Goal: Task Accomplishment & Management: Manage account settings

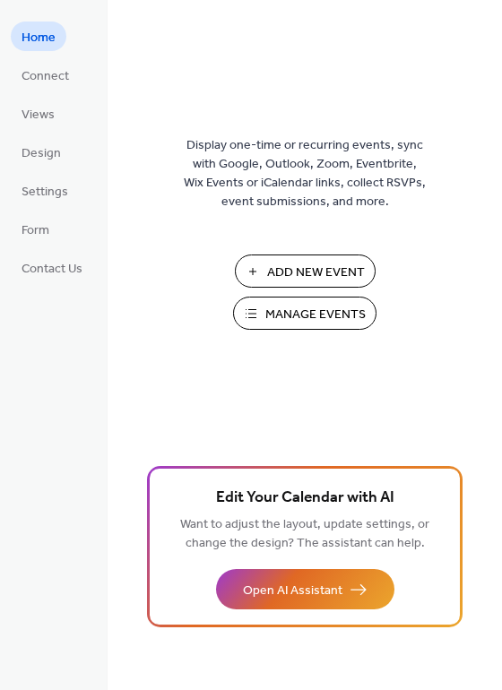
click at [317, 308] on span "Manage Events" at bounding box center [315, 314] width 100 height 19
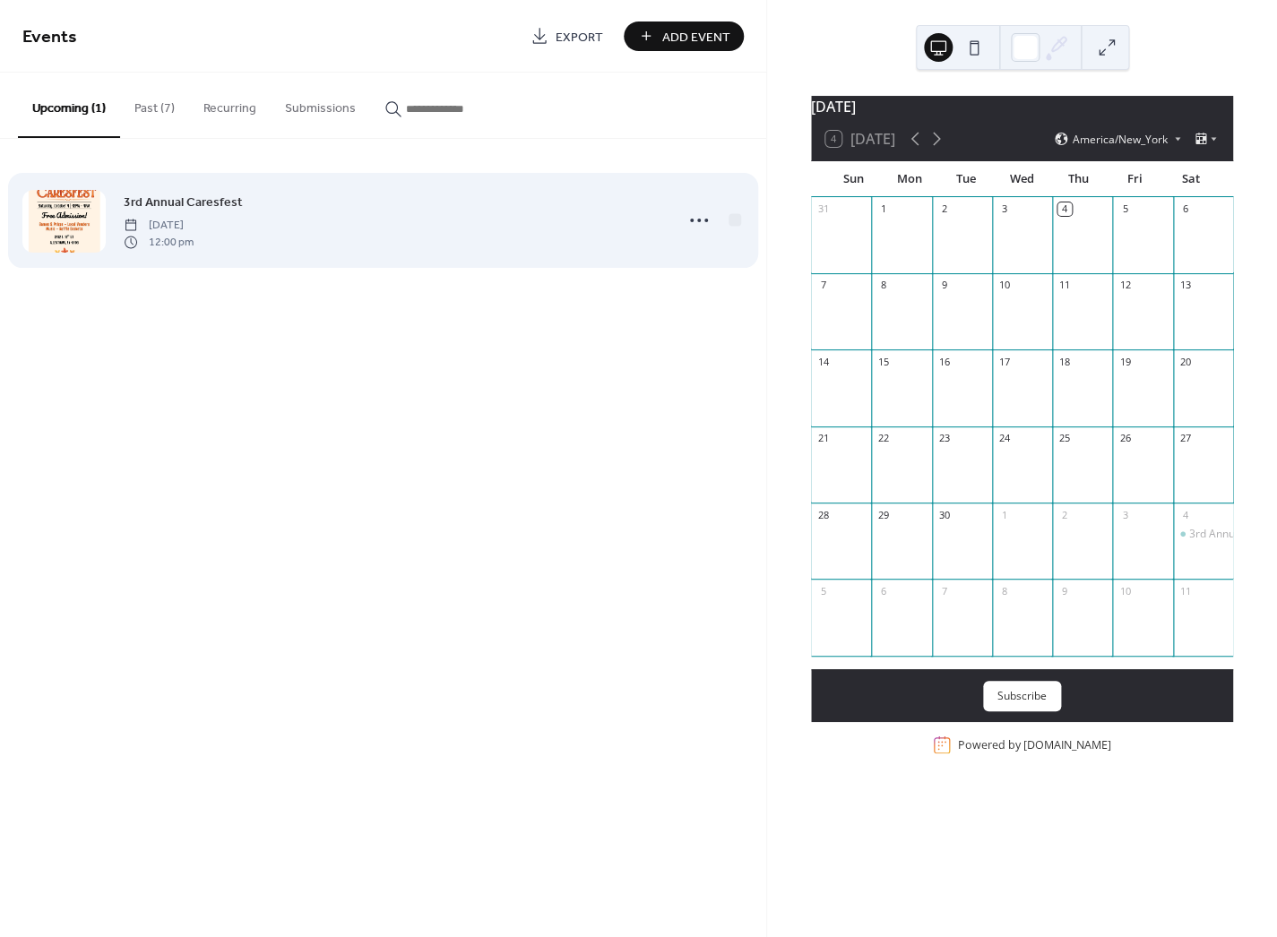
click at [88, 219] on div at bounding box center [63, 221] width 83 height 63
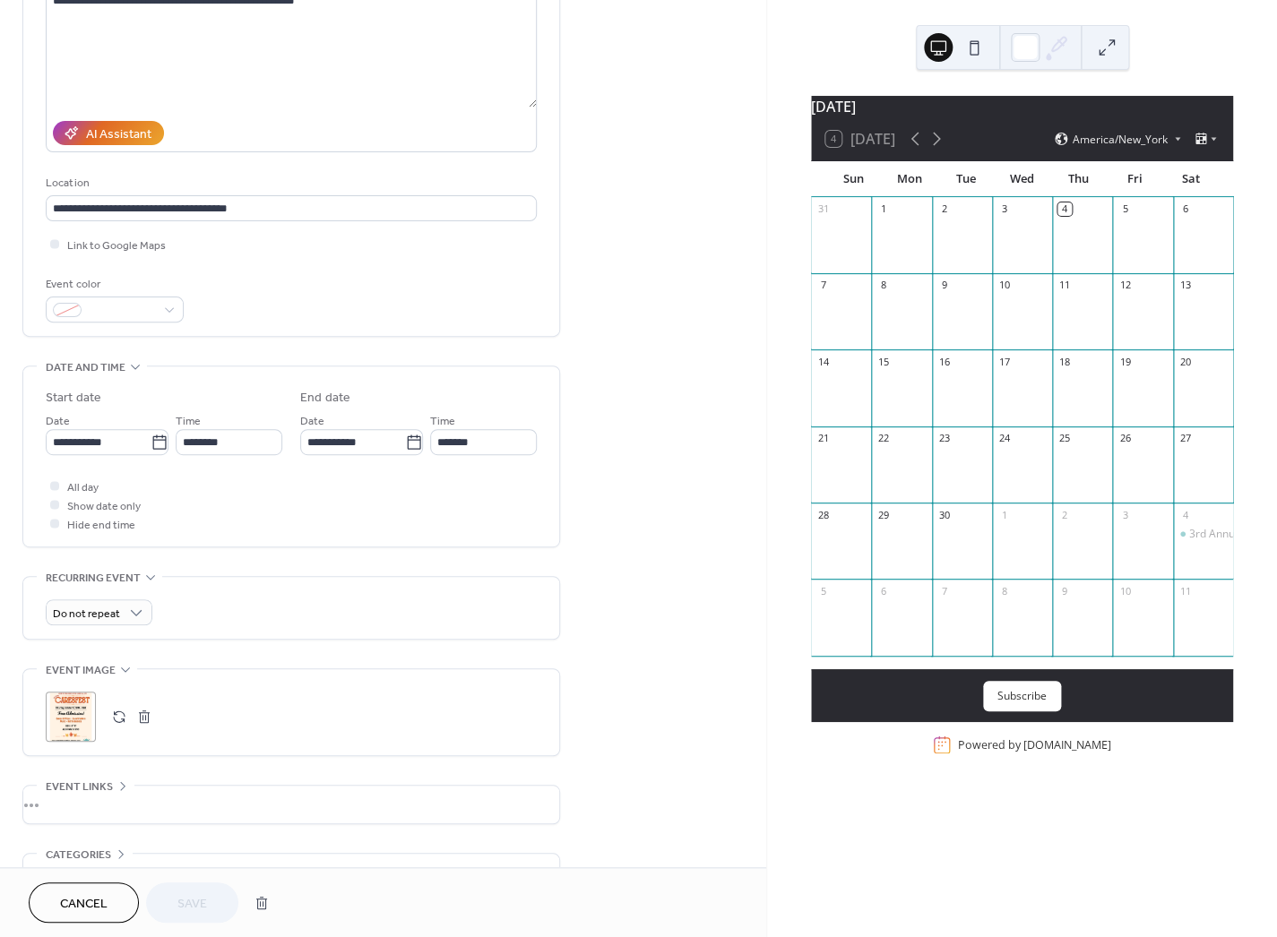
scroll to position [339, 0]
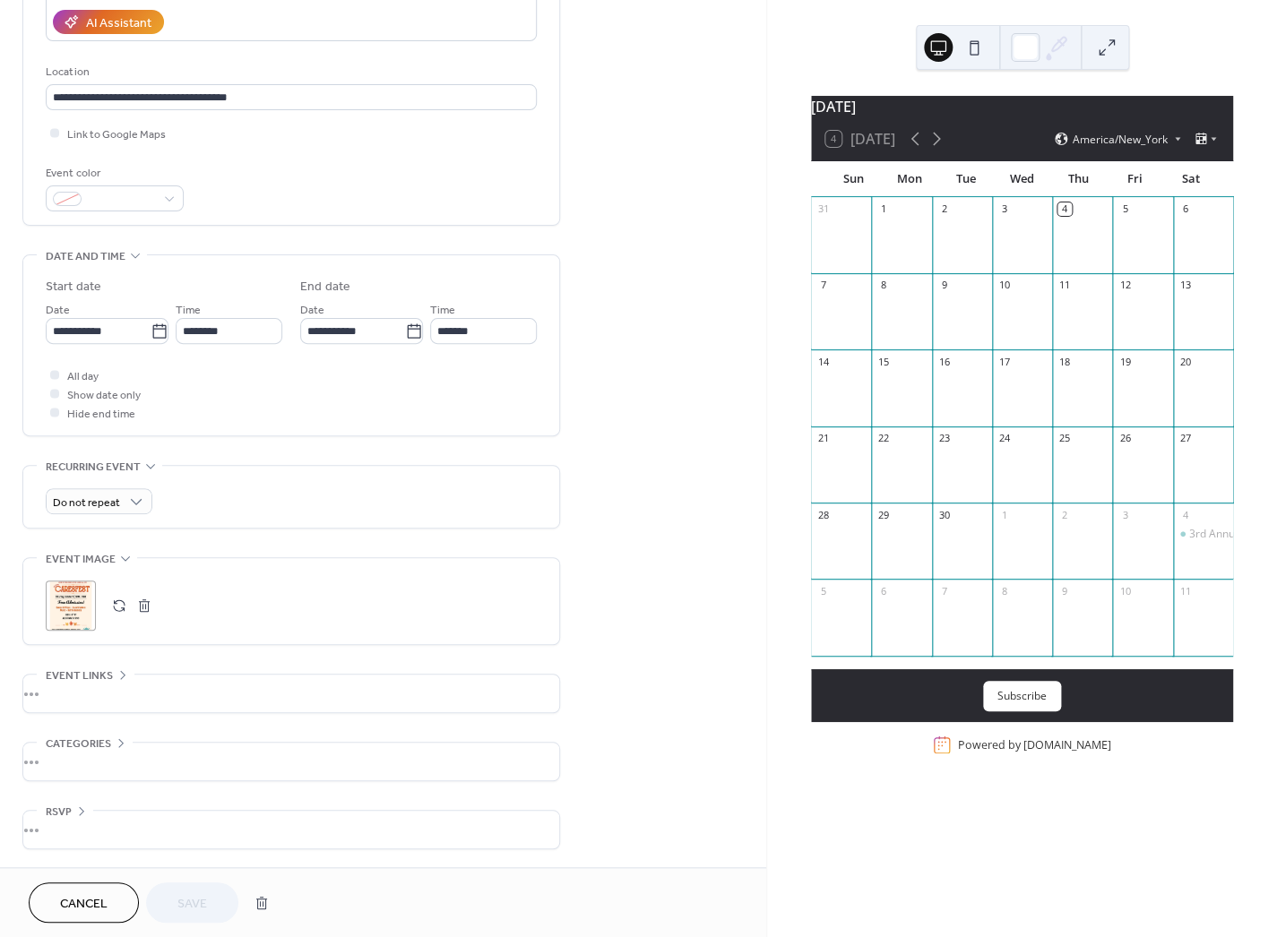
click at [116, 603] on button "button" at bounding box center [119, 605] width 25 height 25
click at [124, 191] on span at bounding box center [122, 200] width 66 height 19
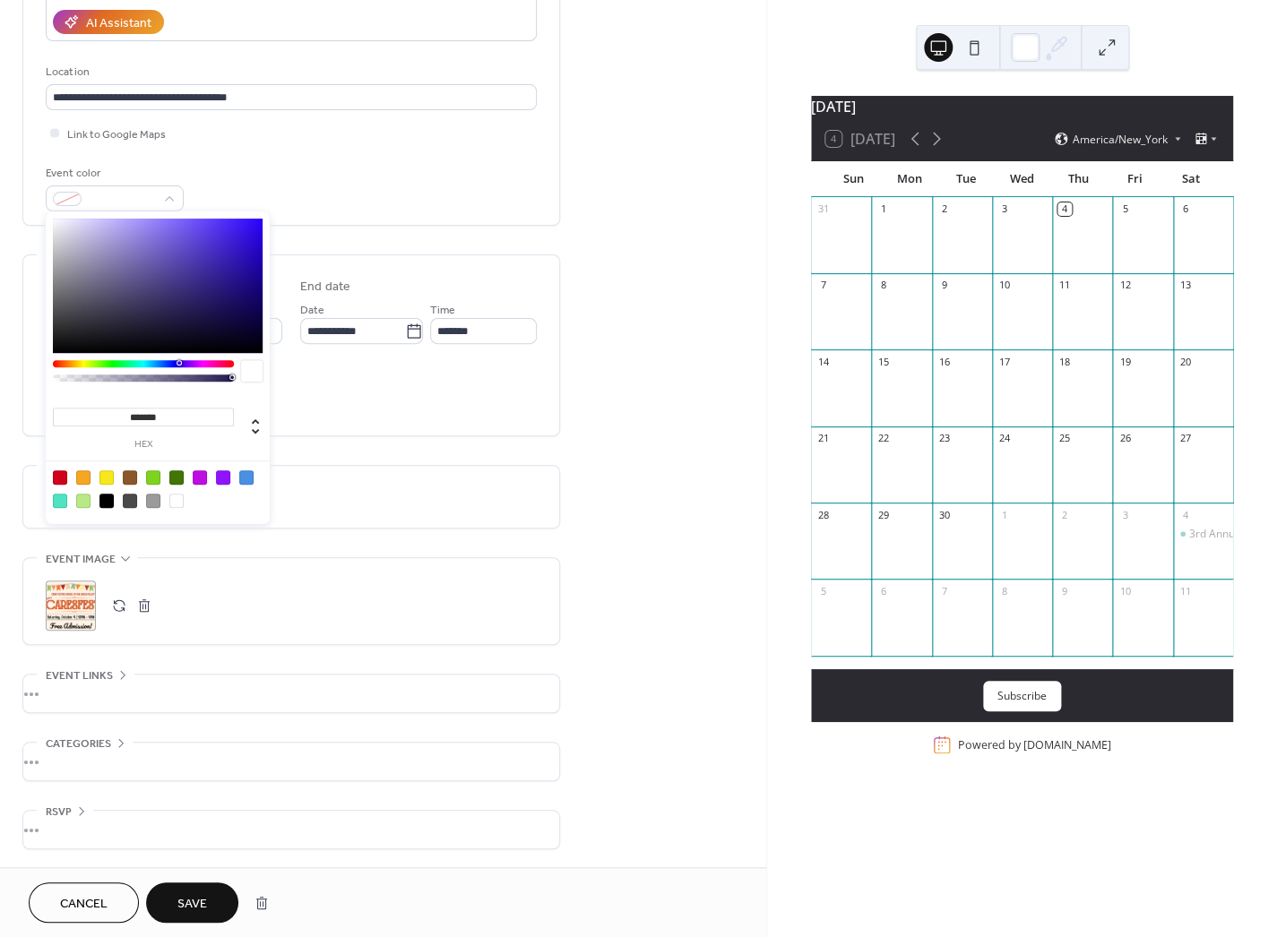
click at [246, 119] on div "**********" at bounding box center [291, 2] width 491 height 417
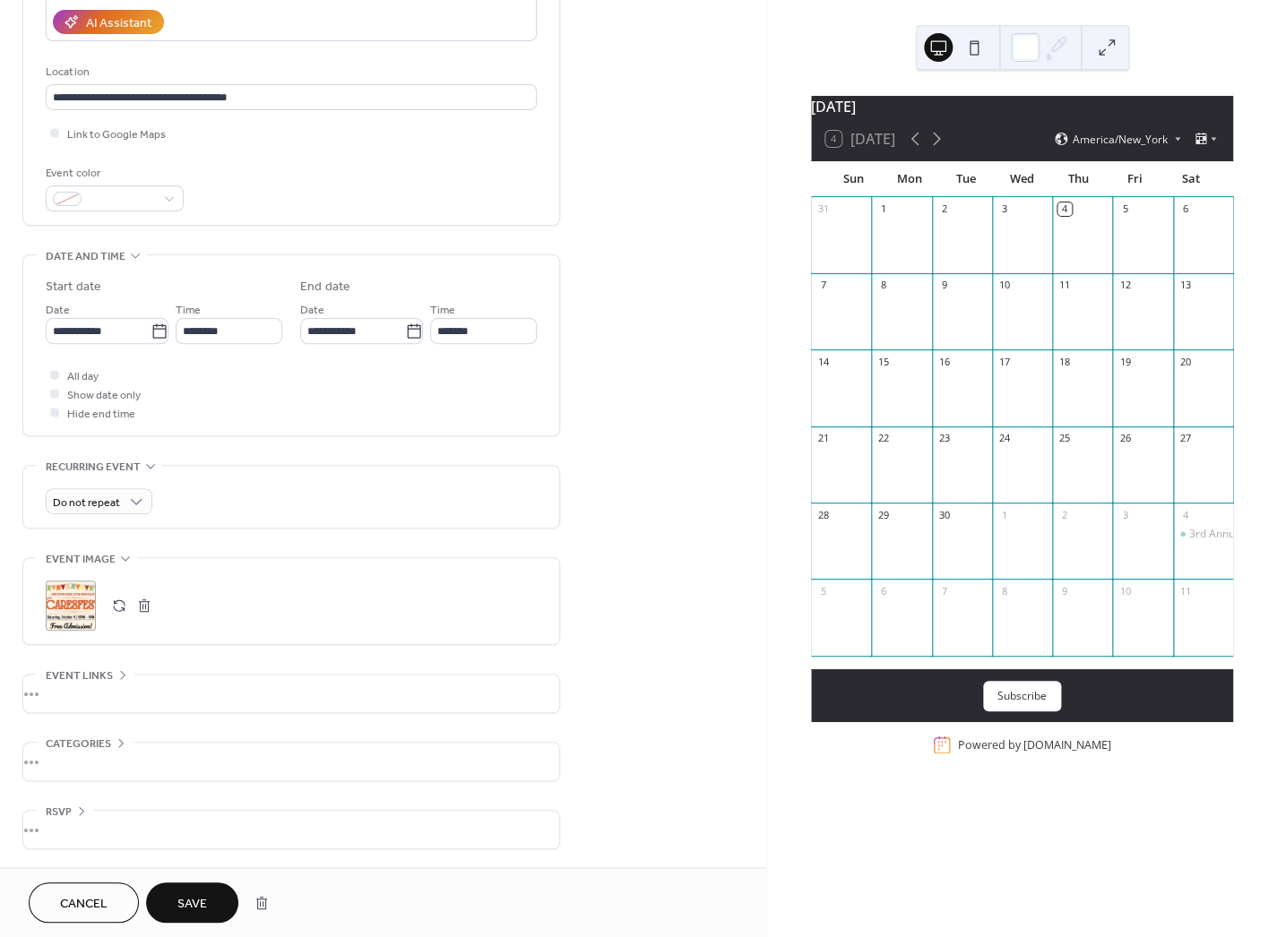
scroll to position [338, 0]
click at [202, 899] on span "Save" at bounding box center [192, 904] width 30 height 19
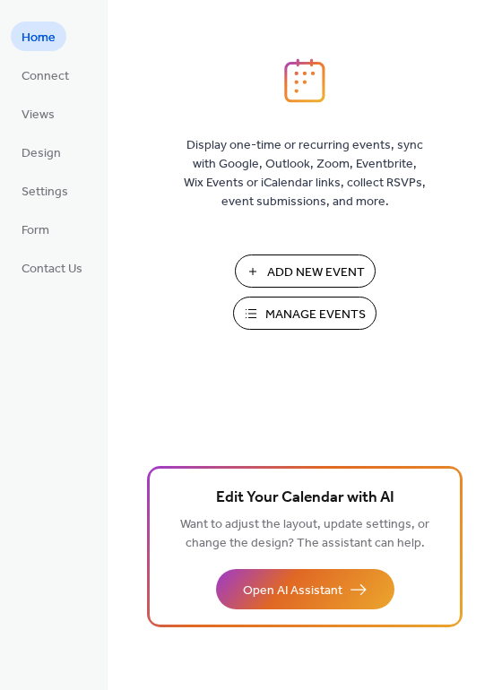
click at [307, 314] on span "Manage Events" at bounding box center [315, 314] width 100 height 19
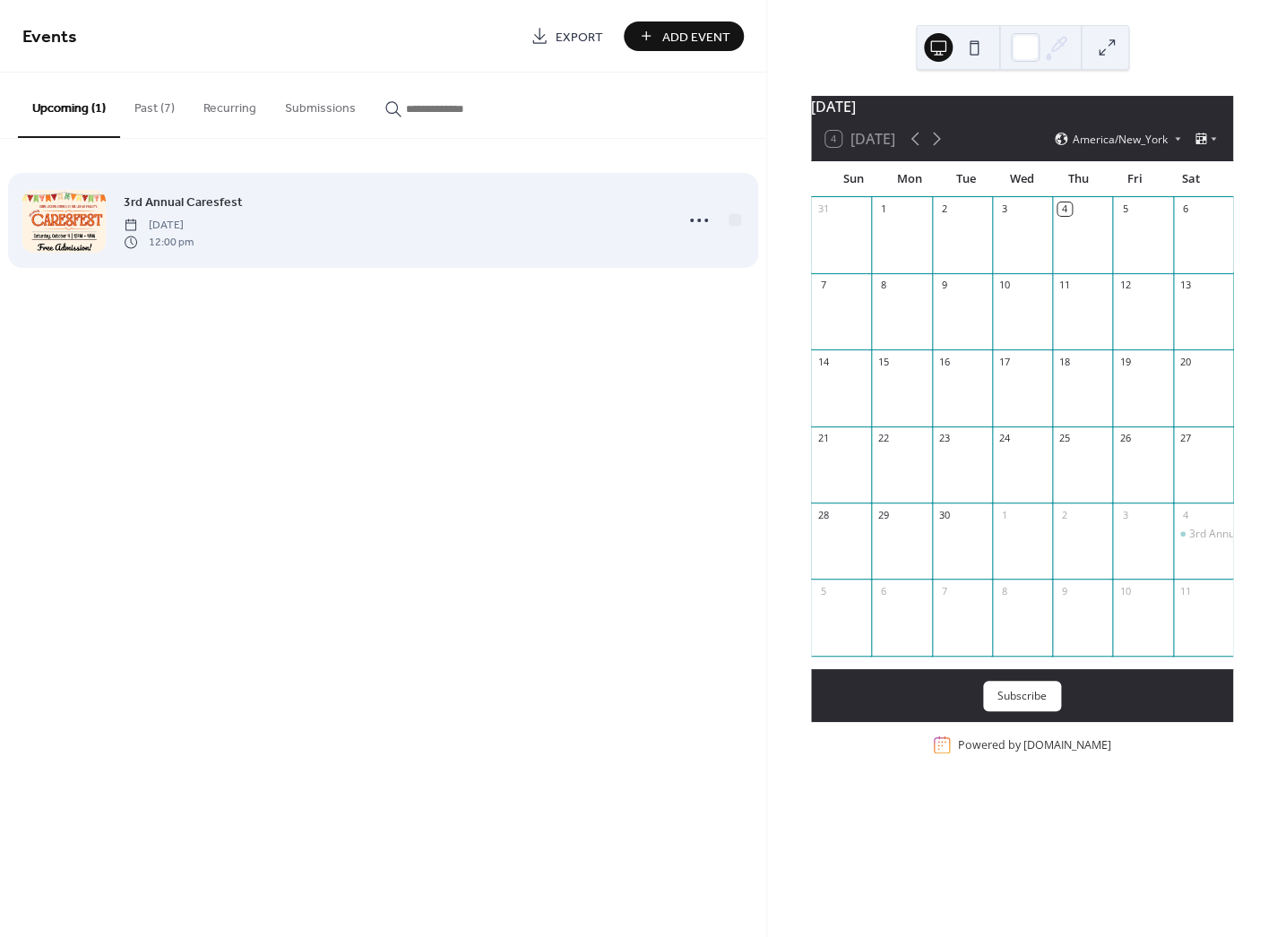
click at [94, 221] on div at bounding box center [63, 221] width 83 height 63
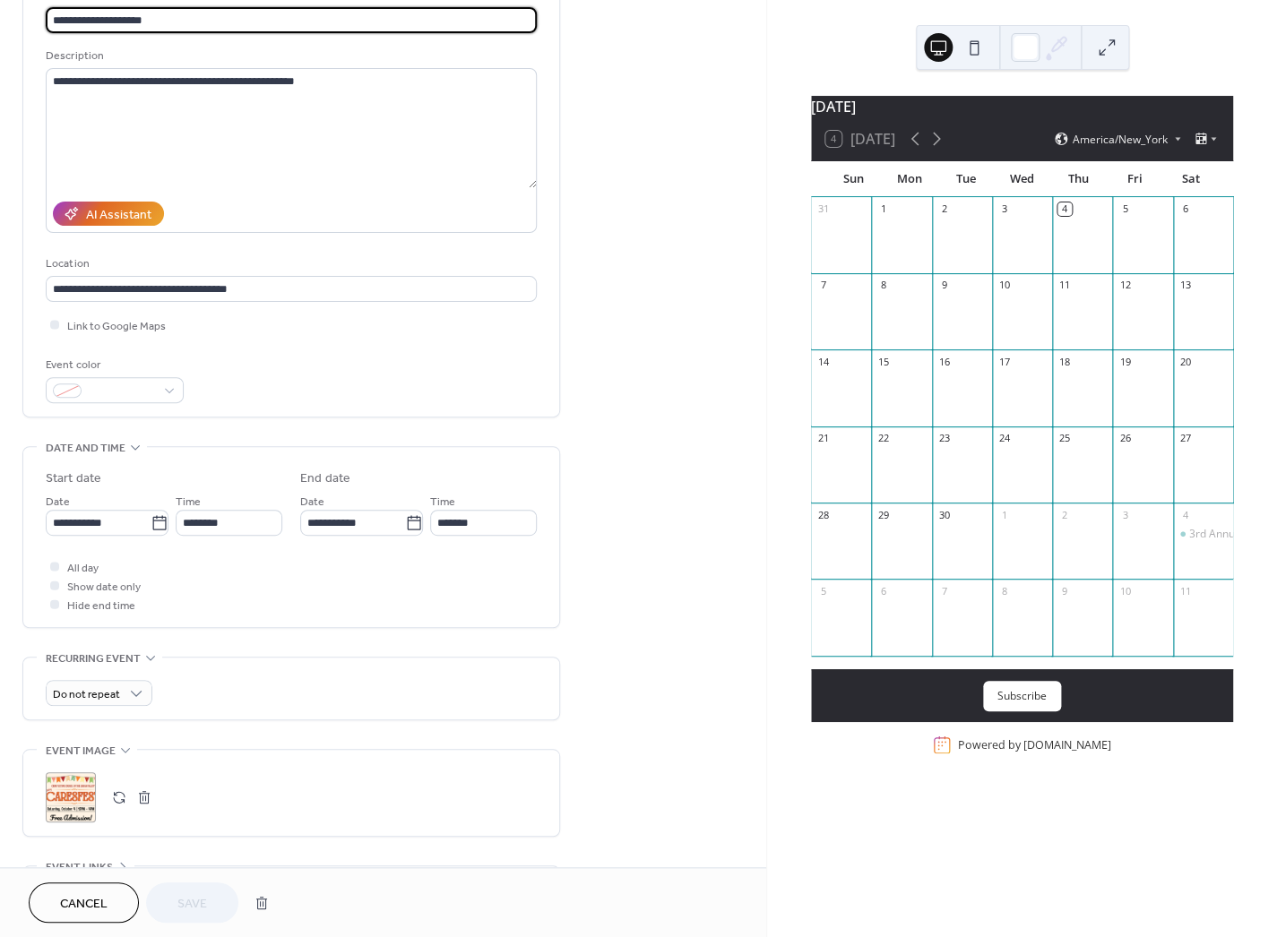
scroll to position [339, 0]
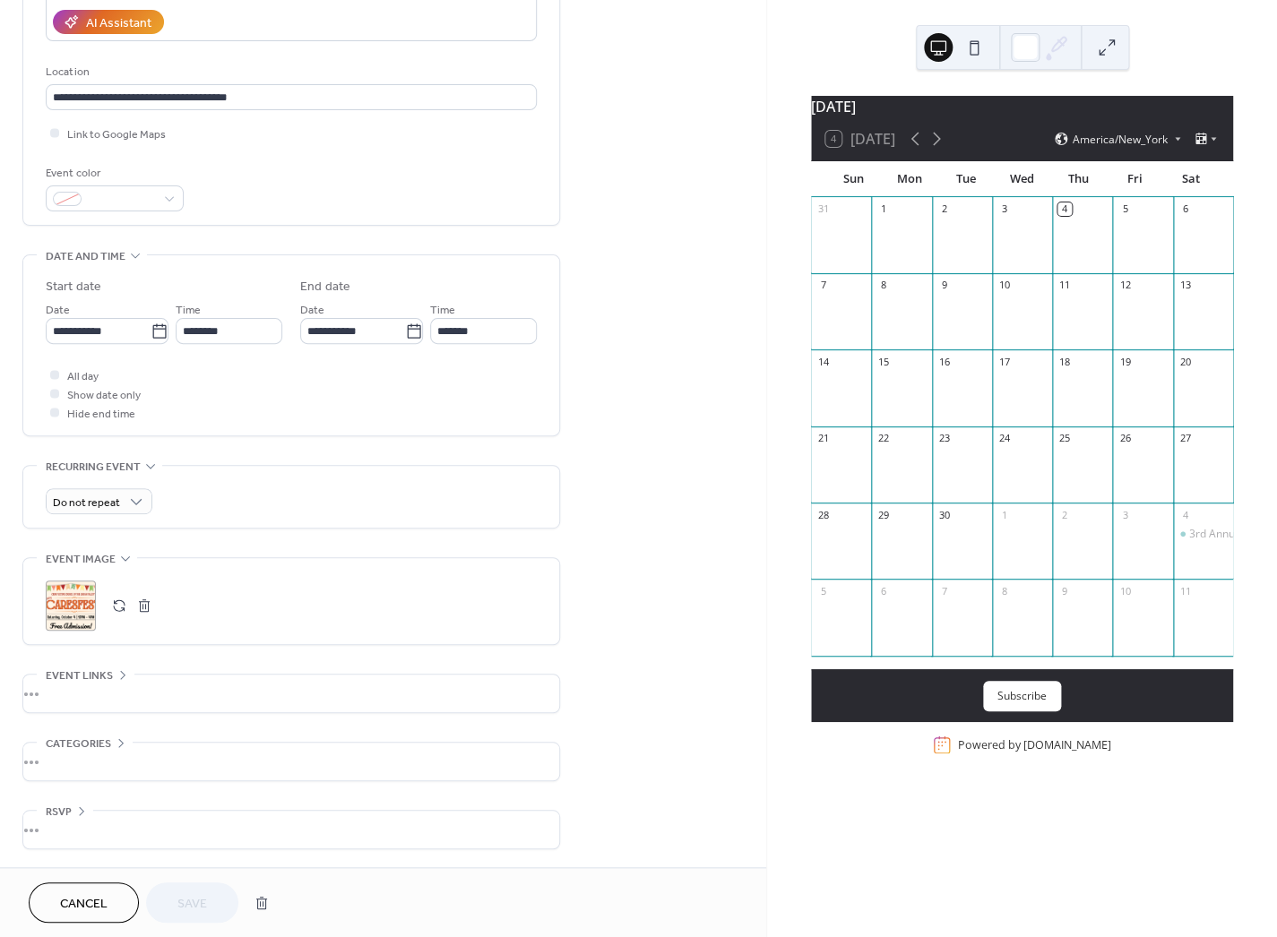
click at [119, 605] on button "button" at bounding box center [119, 605] width 25 height 25
click at [188, 897] on span "Save" at bounding box center [192, 904] width 30 height 19
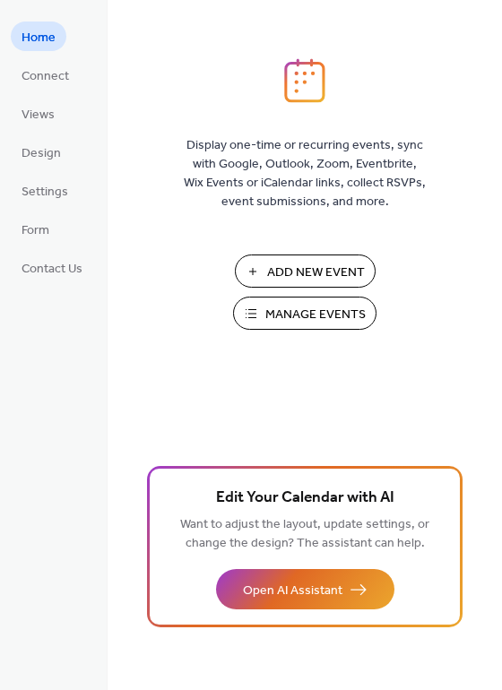
click at [288, 312] on span "Manage Events" at bounding box center [315, 314] width 100 height 19
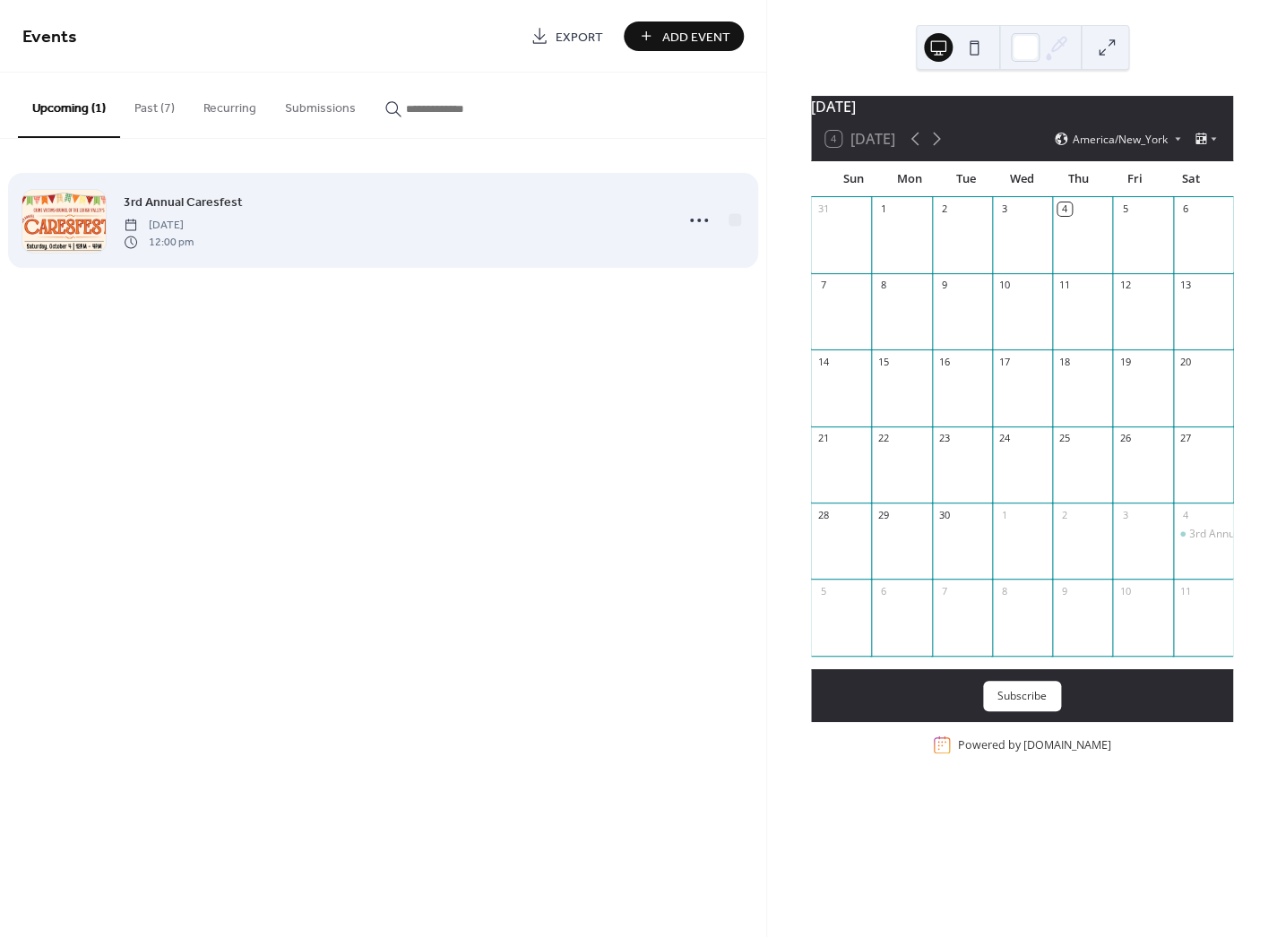
click at [194, 225] on span "[DATE]" at bounding box center [159, 226] width 70 height 16
click at [695, 219] on icon at bounding box center [698, 220] width 29 height 29
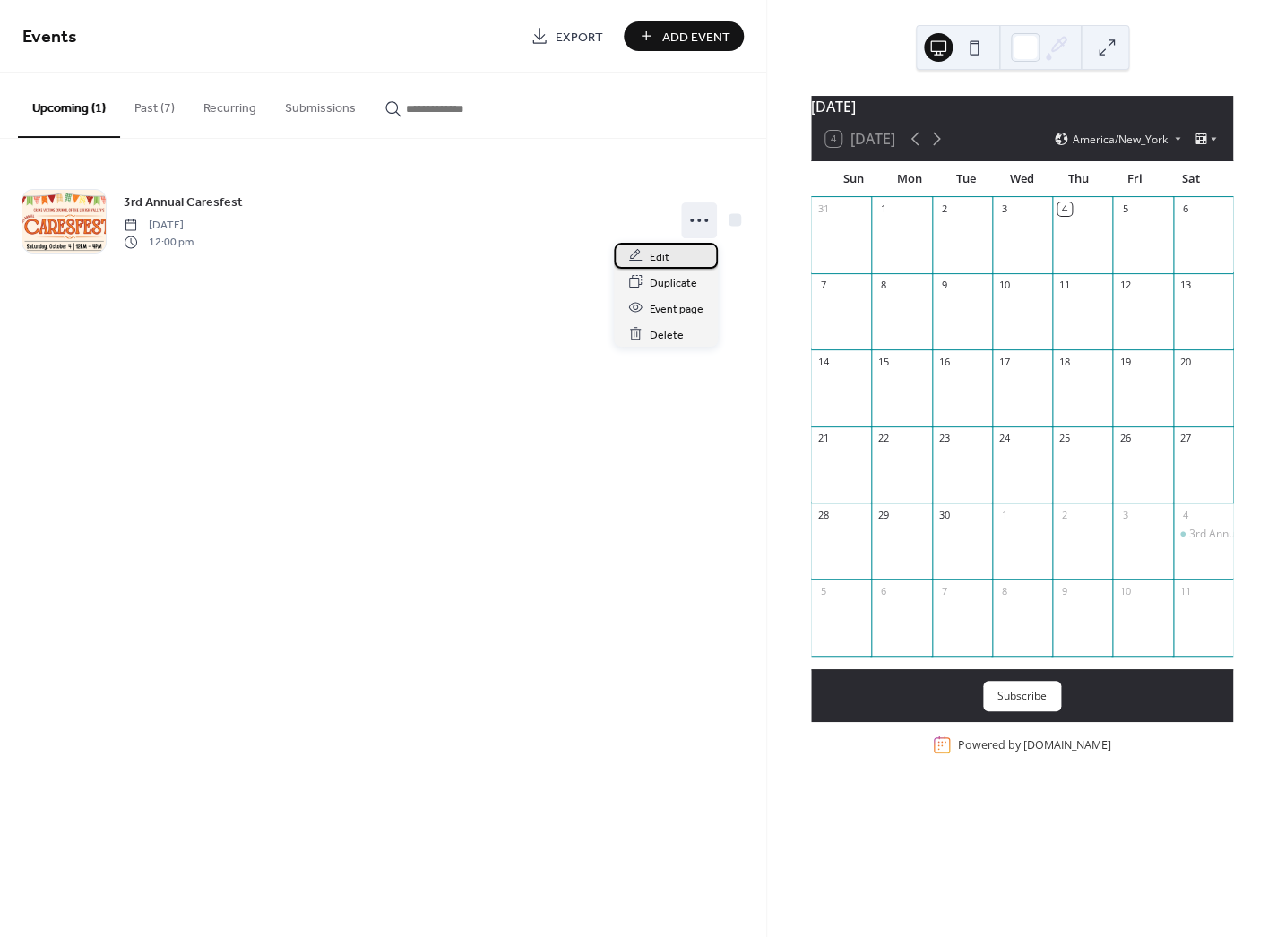
click at [658, 250] on span "Edit" at bounding box center [660, 256] width 20 height 19
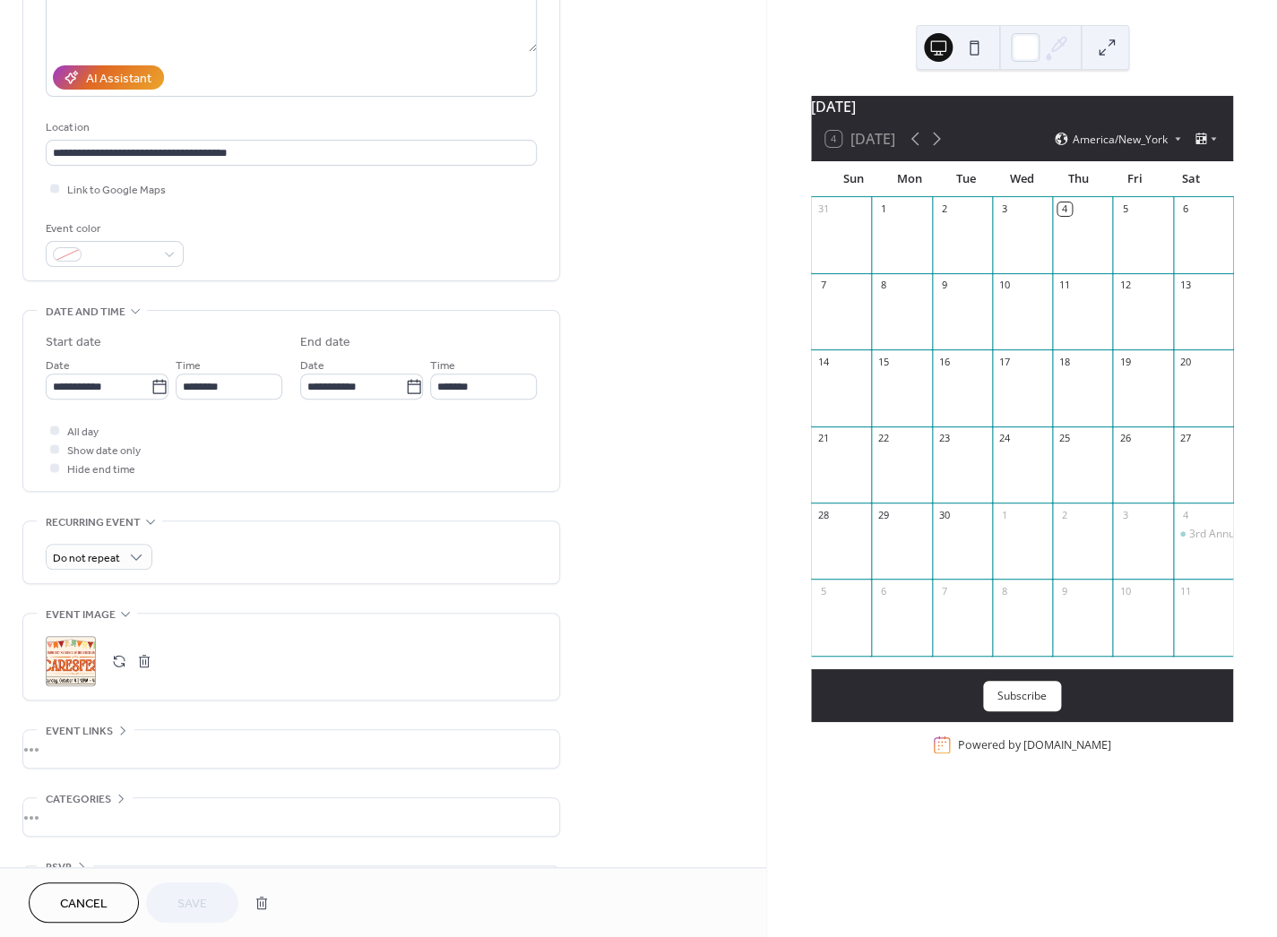
scroll to position [339, 0]
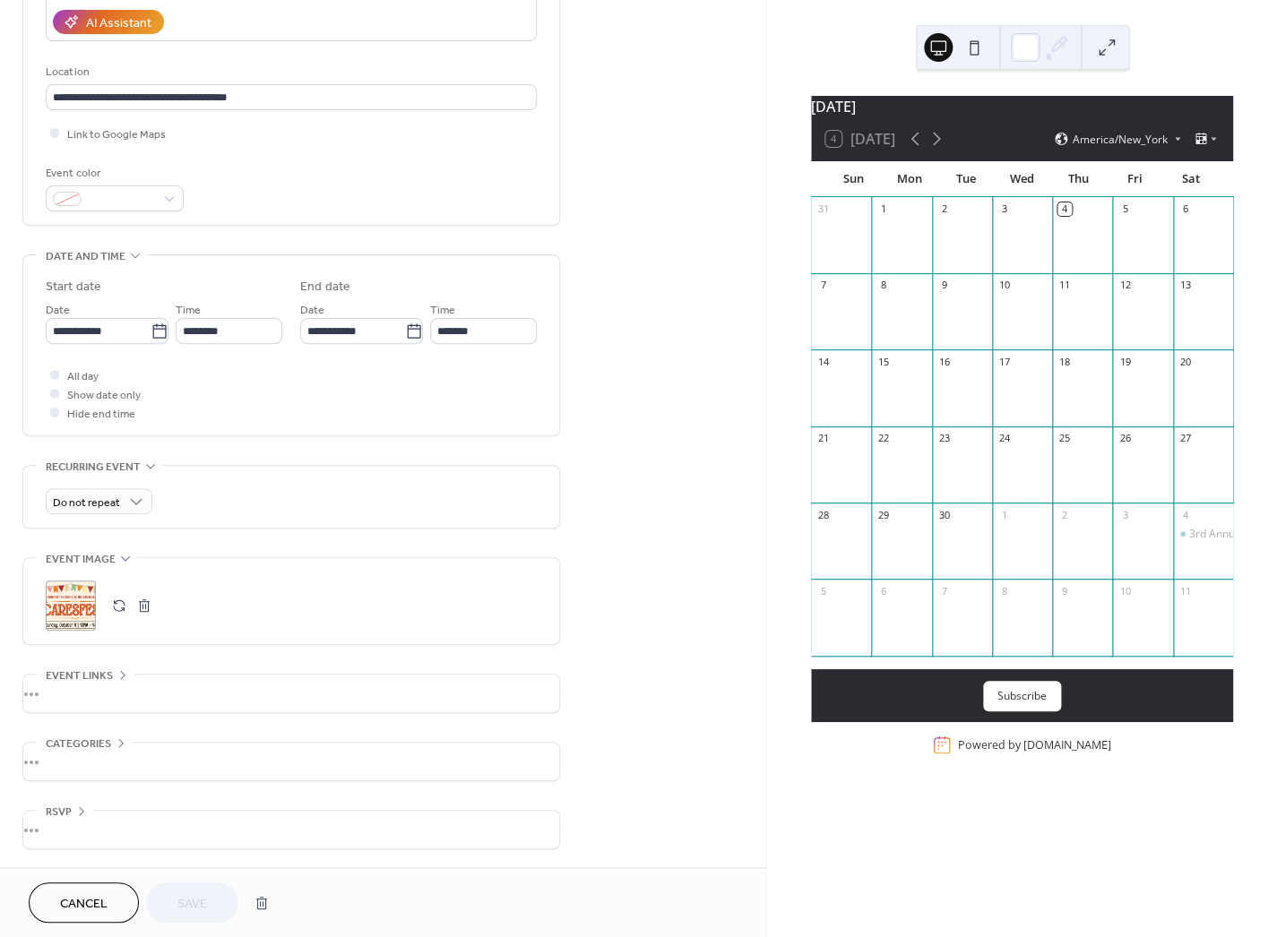
click at [119, 689] on div "•••" at bounding box center [291, 694] width 536 height 38
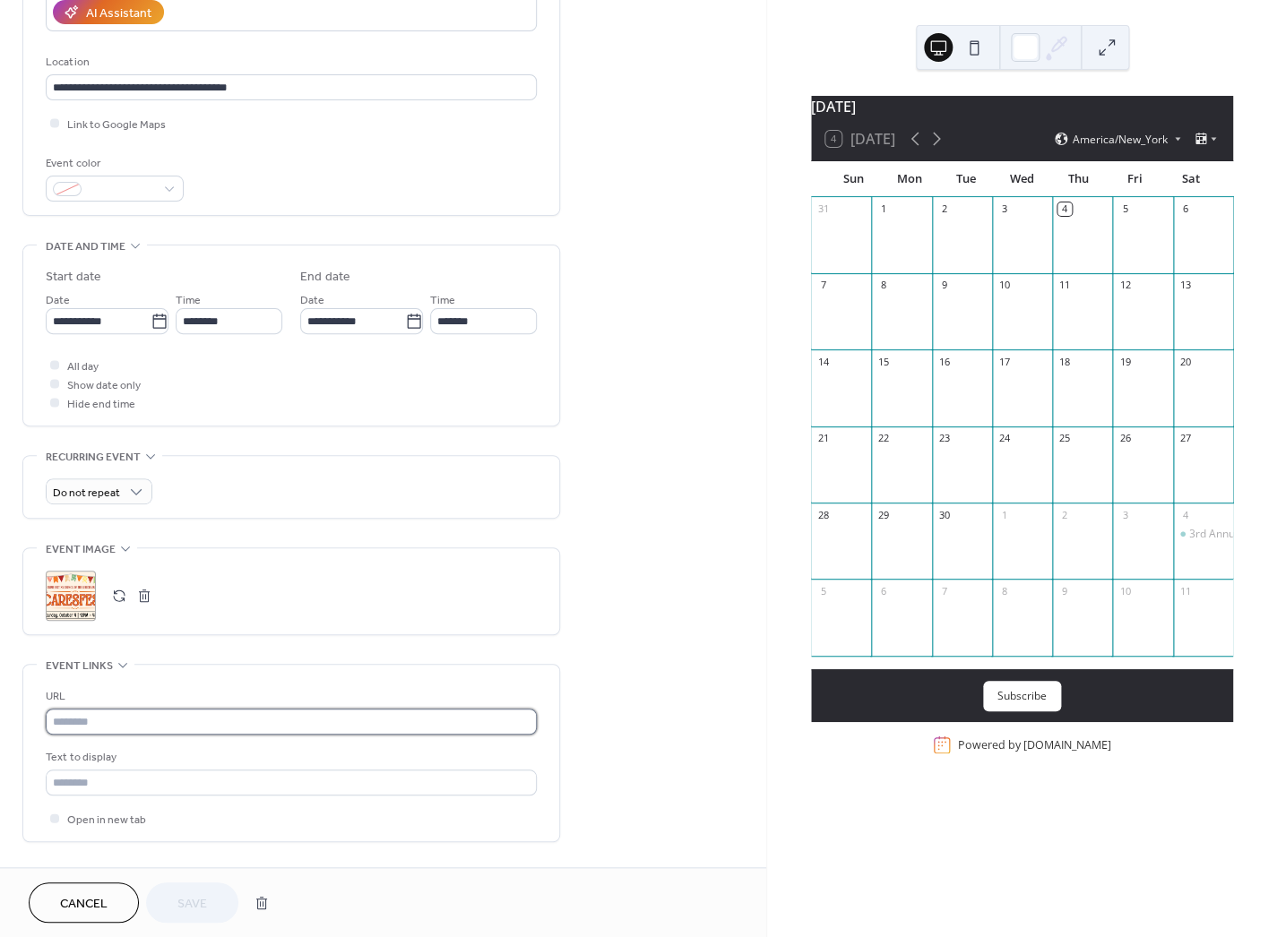
click at [90, 728] on input "text" at bounding box center [291, 722] width 491 height 26
paste input "**********"
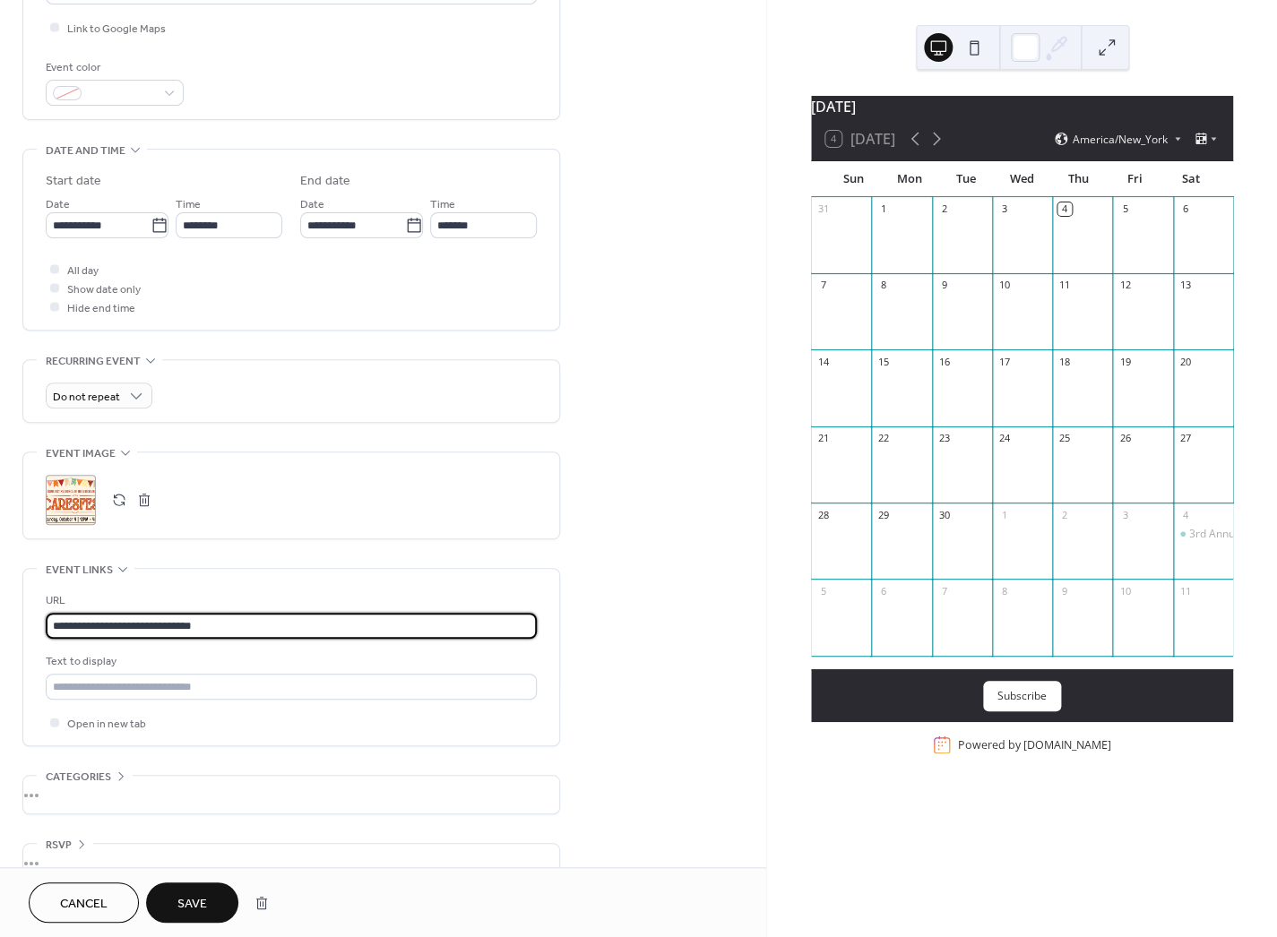
scroll to position [482, 0]
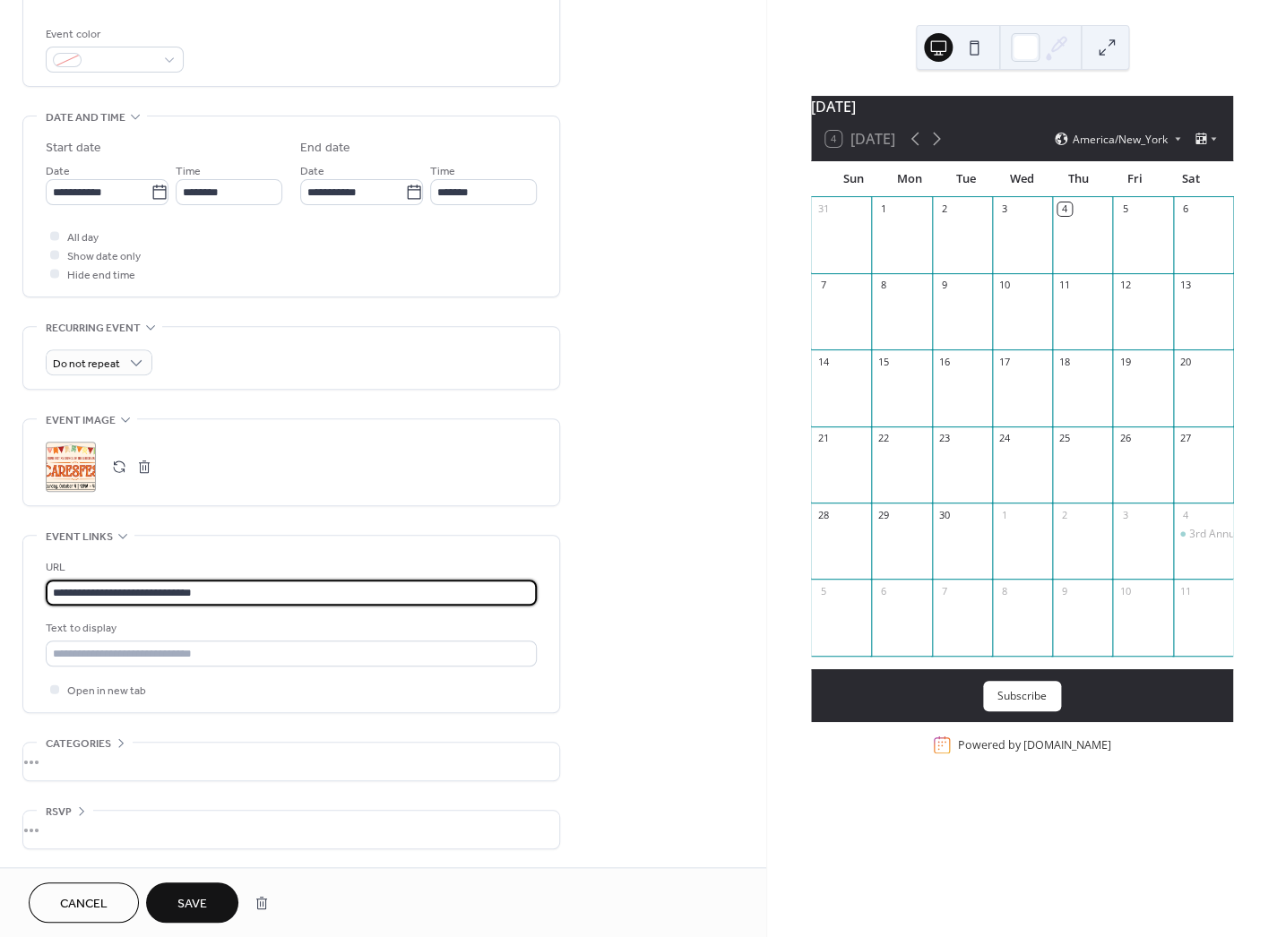
type input "**********"
click at [202, 895] on span "Save" at bounding box center [192, 904] width 30 height 19
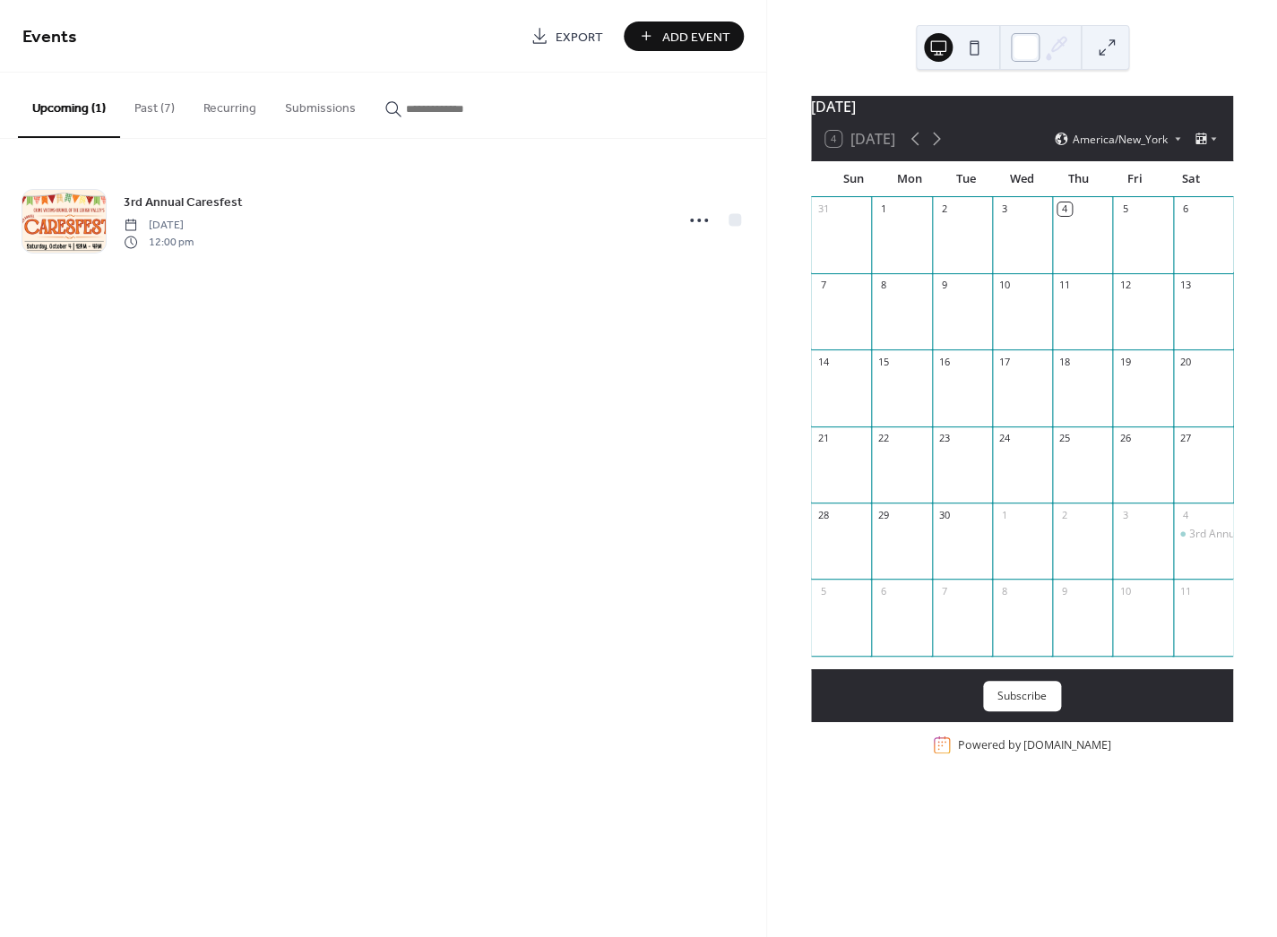
click at [1029, 46] on div at bounding box center [1025, 47] width 29 height 29
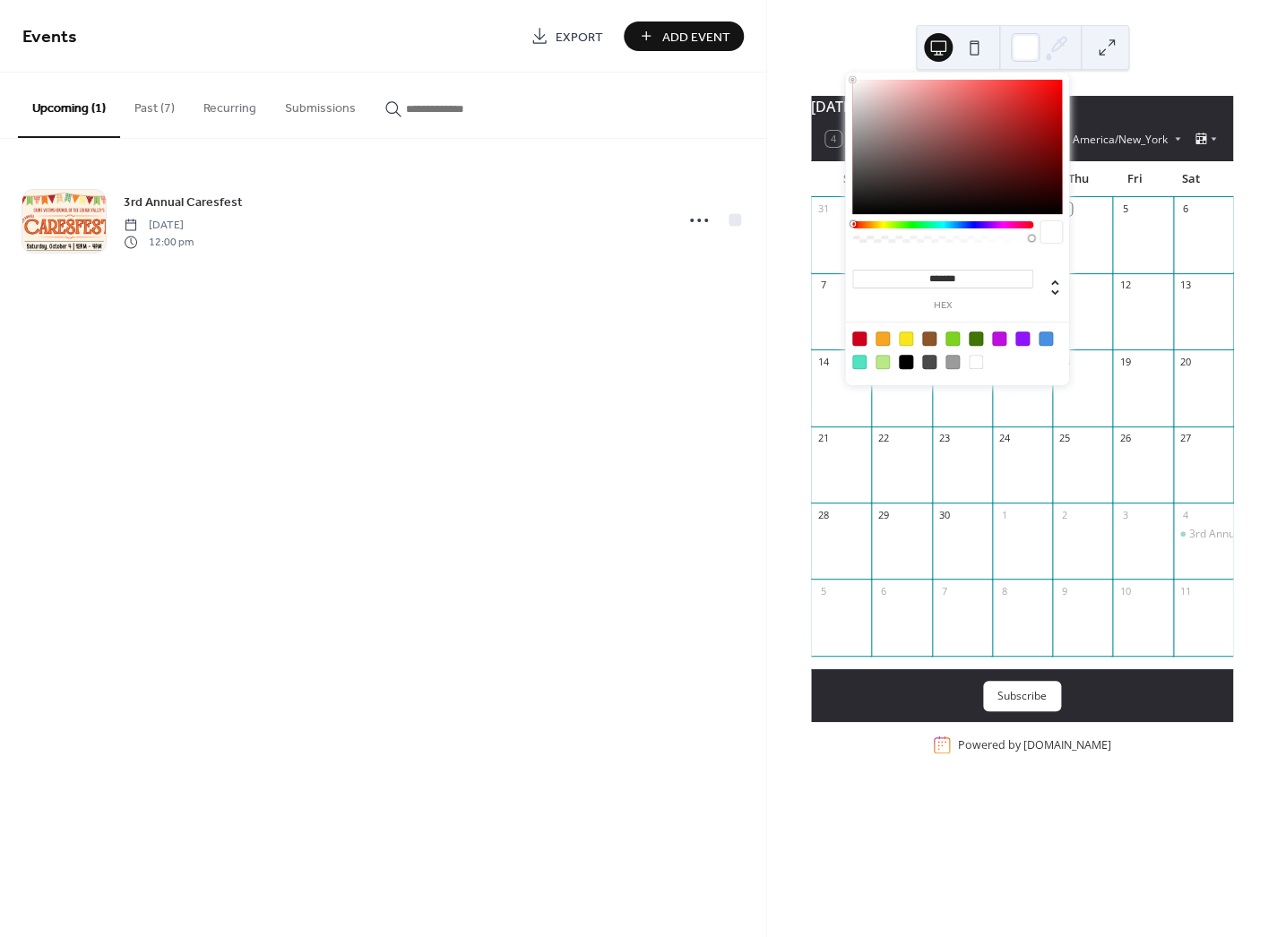
click at [880, 221] on div "******* hex" at bounding box center [957, 229] width 224 height 313
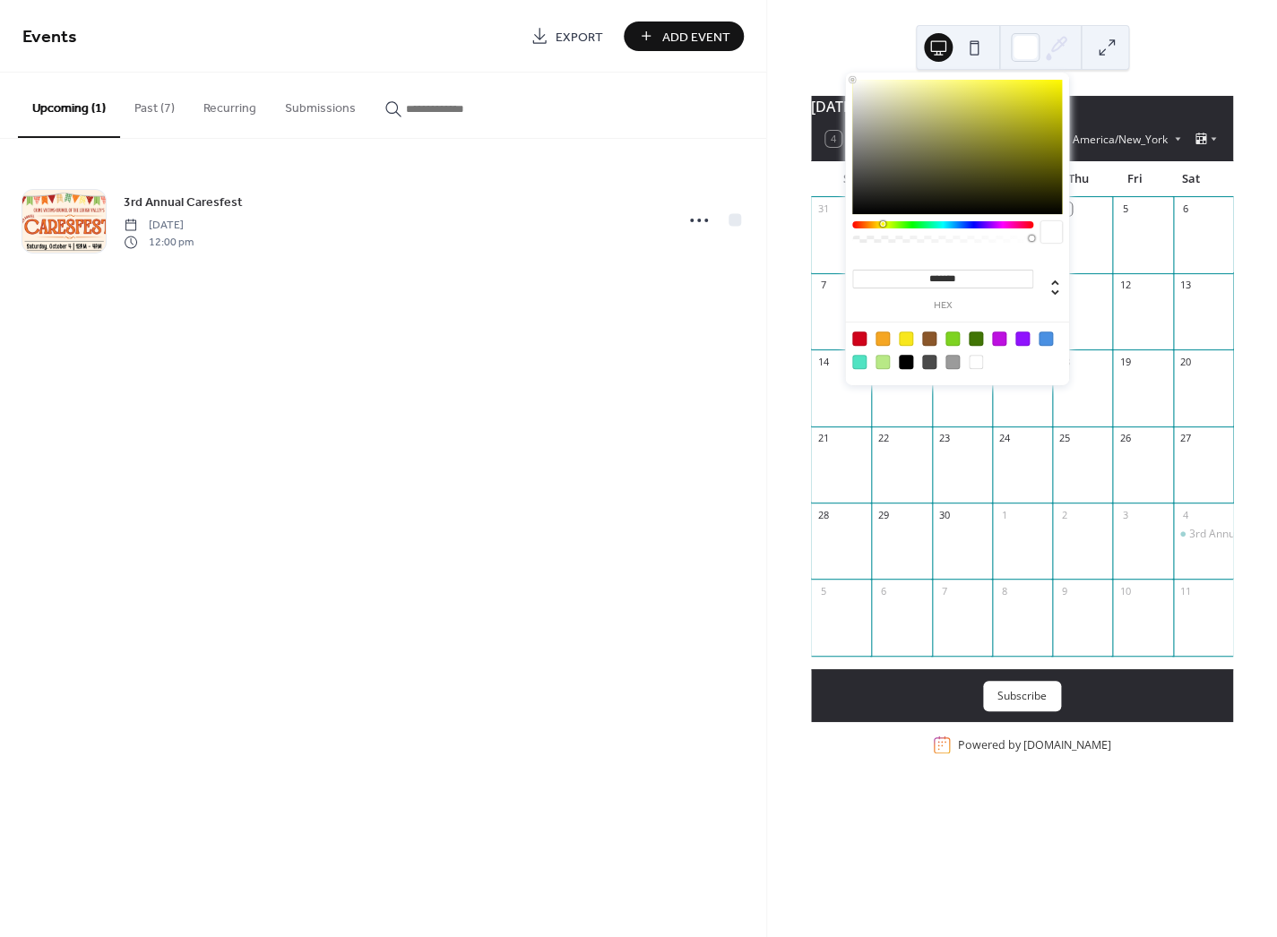
click at [882, 227] on div at bounding box center [942, 224] width 181 height 7
click at [866, 86] on div at bounding box center [957, 147] width 210 height 134
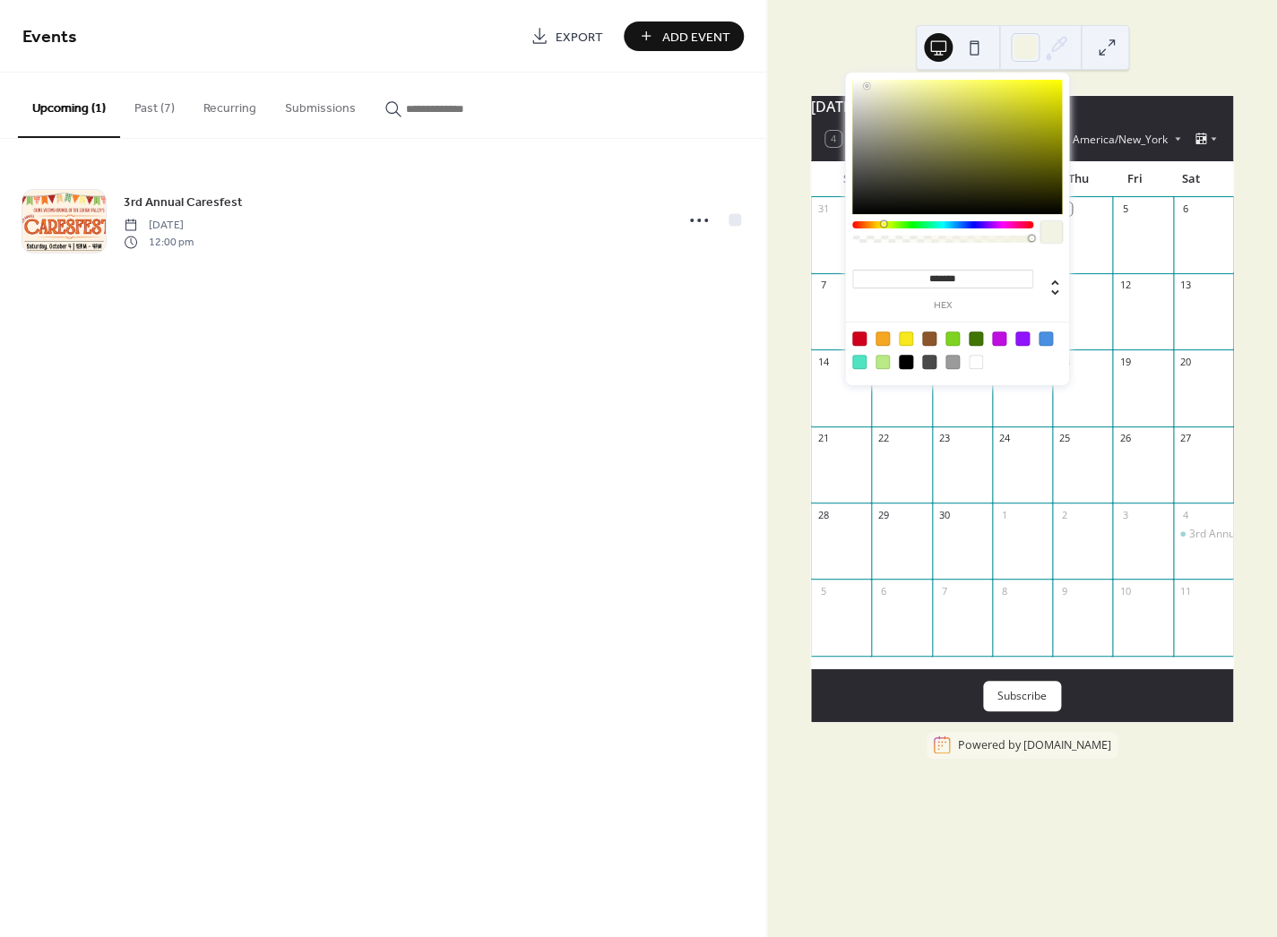
type input "*******"
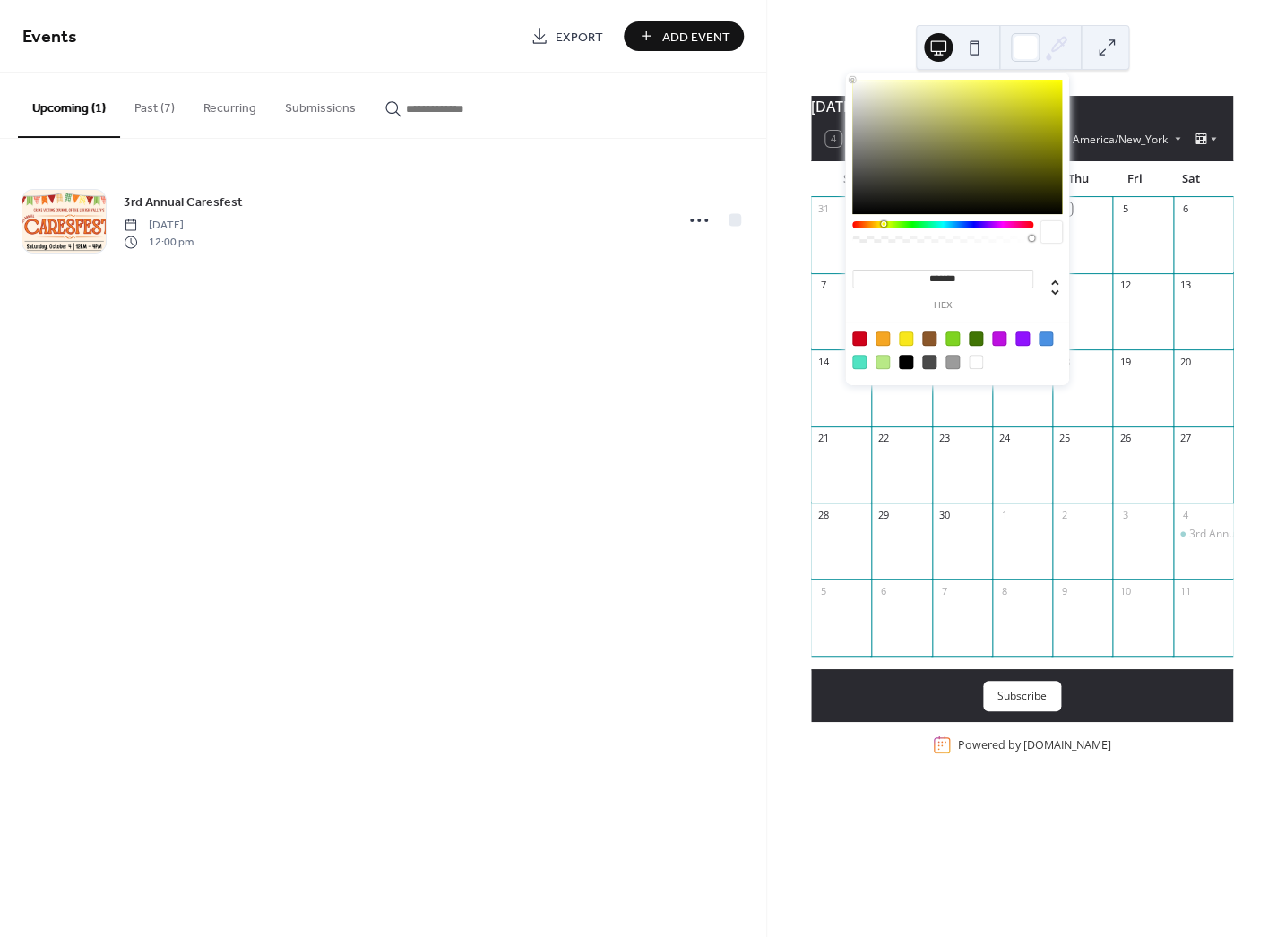
drag, startPoint x: 866, startPoint y: 86, endPoint x: 828, endPoint y: 72, distance: 41.1
click at [828, 72] on body "Events Export Add Event Upcoming (1) Past (7) Recurring Submissions 3rd Annual …" at bounding box center [638, 468] width 1277 height 937
click at [977, 363] on div at bounding box center [975, 362] width 14 height 14
click at [976, 361] on div at bounding box center [975, 362] width 14 height 14
drag, startPoint x: 978, startPoint y: 362, endPoint x: 974, endPoint y: 354, distance: 9.2
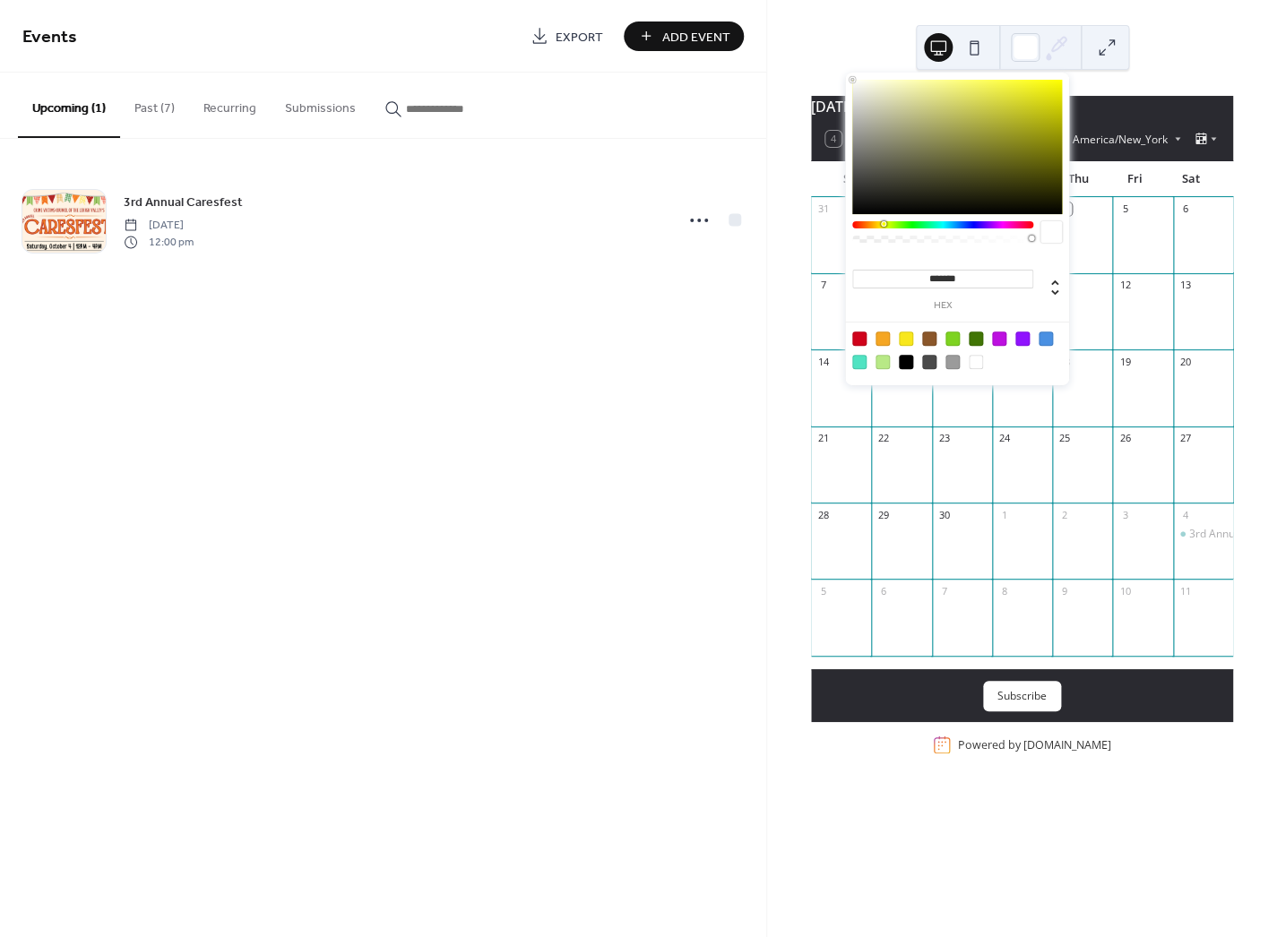
click at [978, 361] on div at bounding box center [975, 362] width 14 height 14
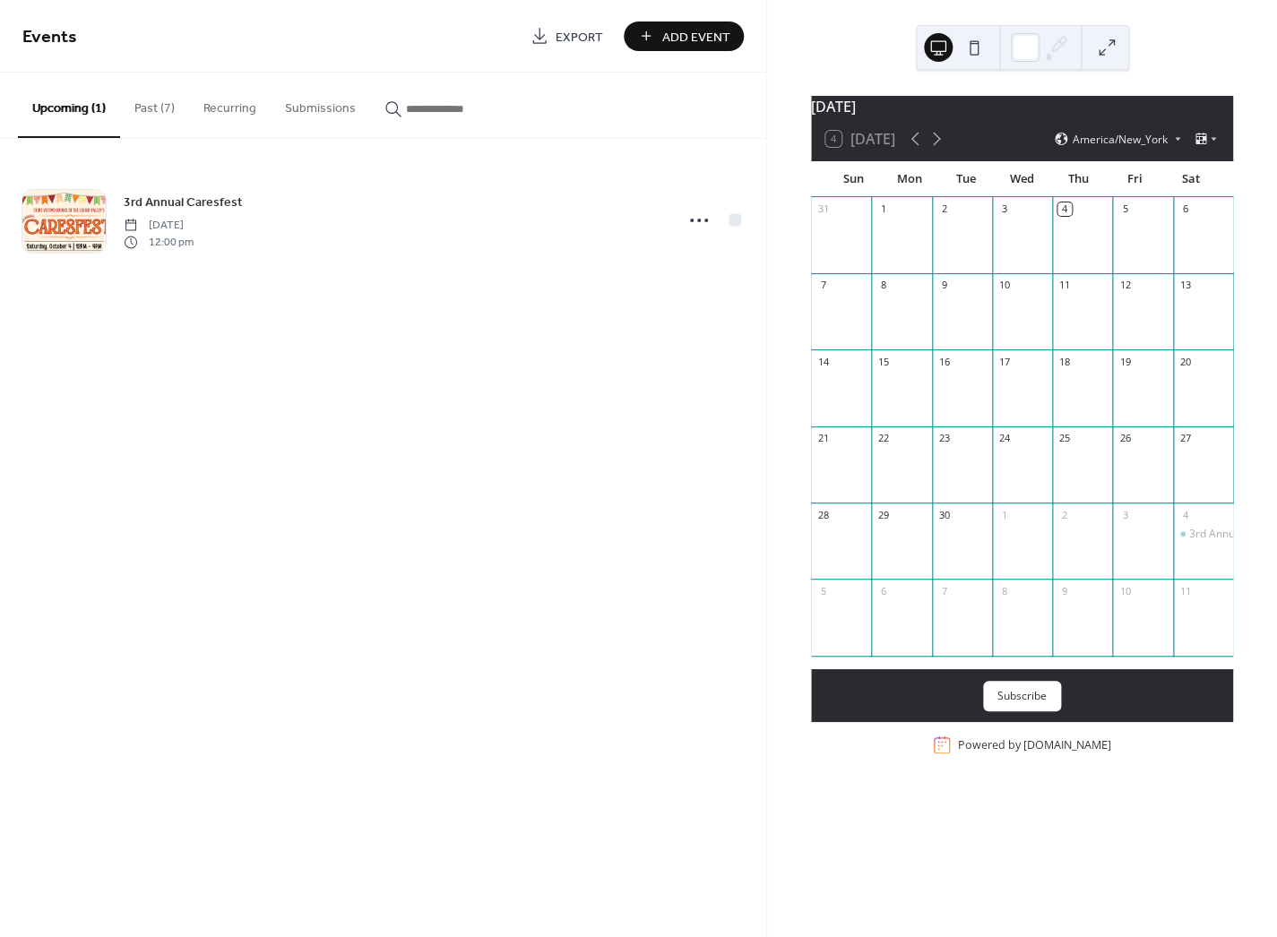
click at [1194, 43] on div "[DATE] 4 [DATE] America/New_York Sun Mon Tue Wed Thu Fri Sat 31 1 2 3 4 5 6 7 8…" at bounding box center [1022, 468] width 510 height 937
